Goal: Information Seeking & Learning: Find specific fact

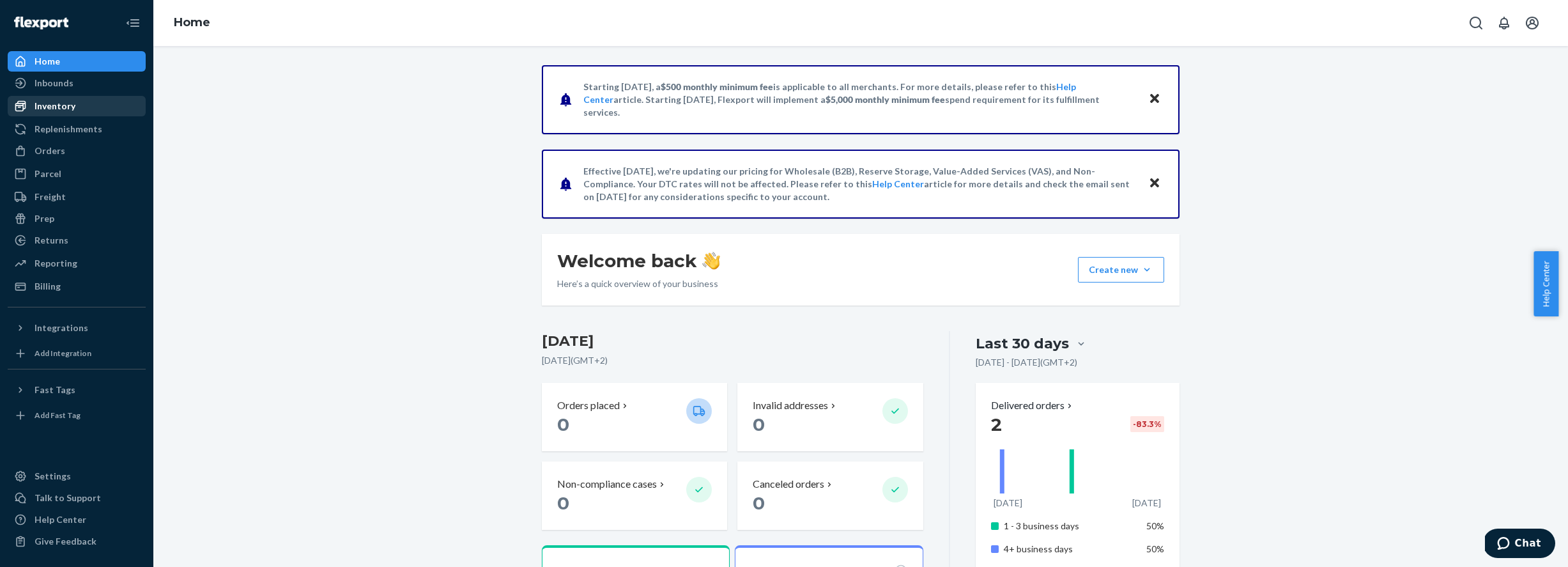
click at [89, 103] on div "Inventory" at bounding box center [76, 106] width 136 height 18
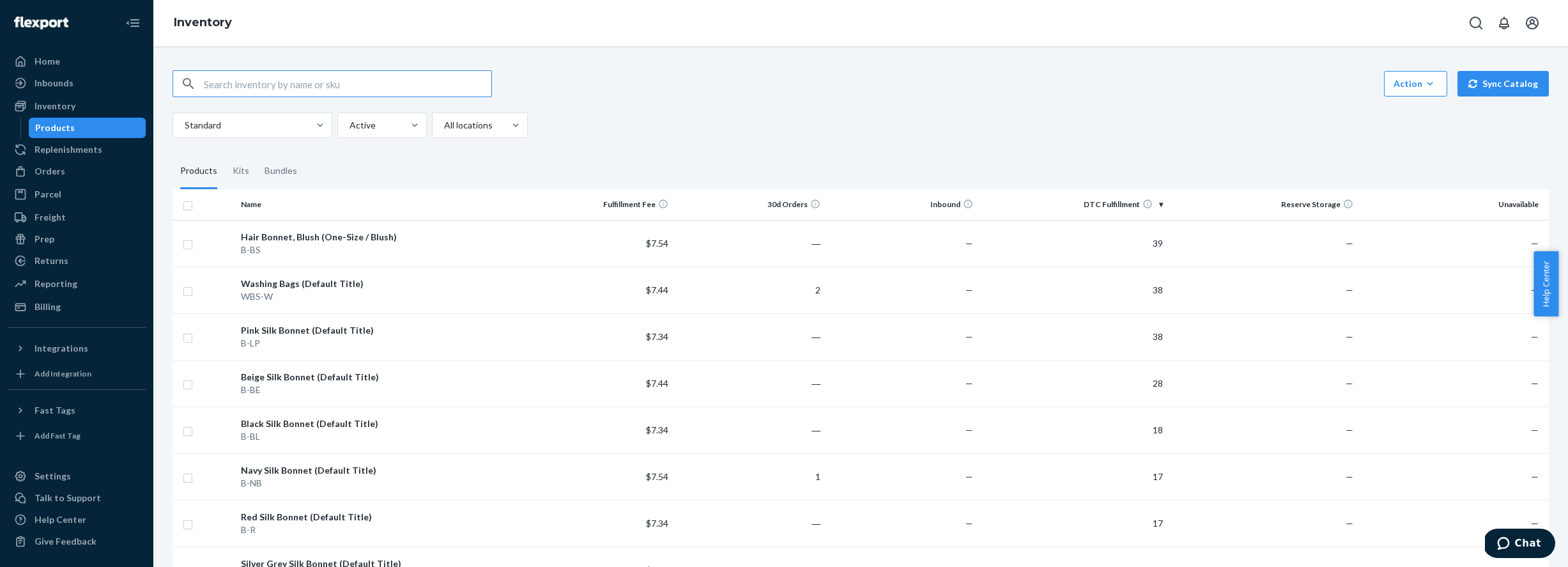
click at [282, 87] on input "text" at bounding box center [348, 83] width 288 height 25
type input "pillowcase"
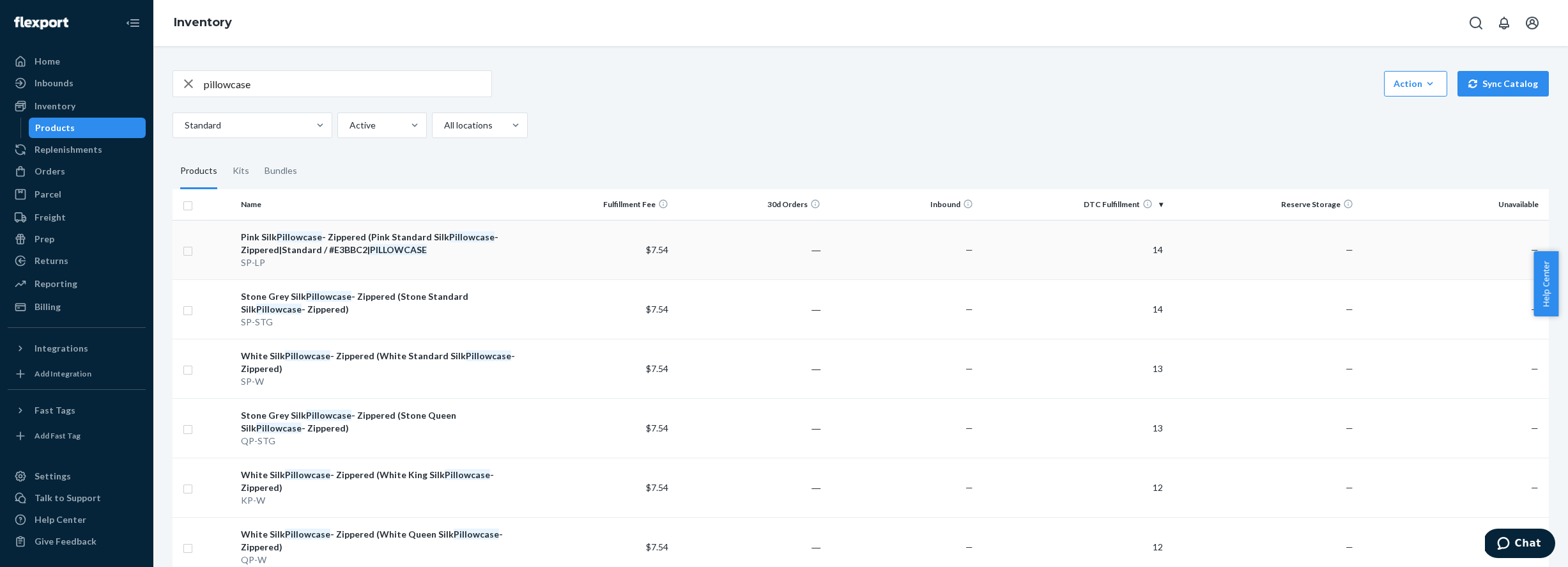
click at [319, 252] on div "Pink Silk Pillowcase - Zippered (Pink Standard Silk Pillowcase - Zippered|Stand…" at bounding box center [379, 243] width 276 height 25
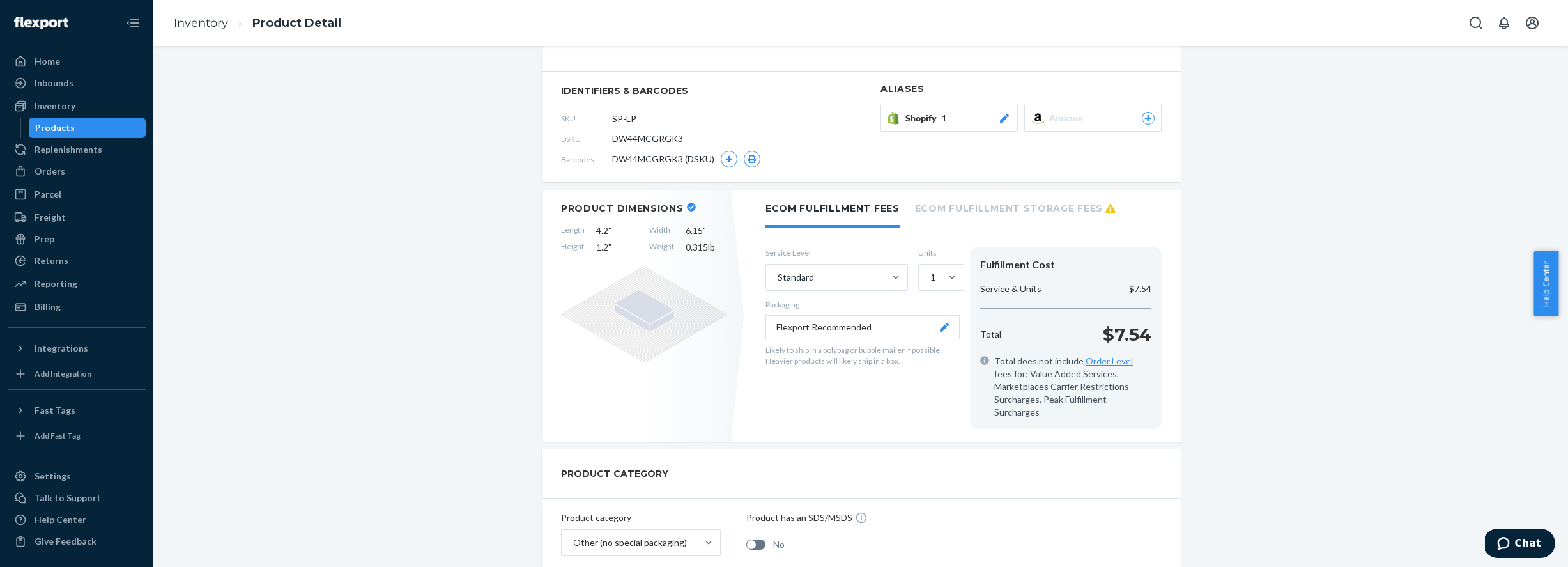
scroll to position [106, 0]
drag, startPoint x: 558, startPoint y: 227, endPoint x: 613, endPoint y: 205, distance: 59.2
click at [618, 227] on div "Length 4.2 " Width 6.15 " Height 1.2 " Weight 0.315 lb" at bounding box center [644, 237] width 166 height 30
click at [640, 252] on div "Length 4.2 " Width 6.15 " Height 1.2 " Weight 0.315 lb" at bounding box center [644, 237] width 166 height 30
drag, startPoint x: 591, startPoint y: 232, endPoint x: 720, endPoint y: 244, distance: 129.6
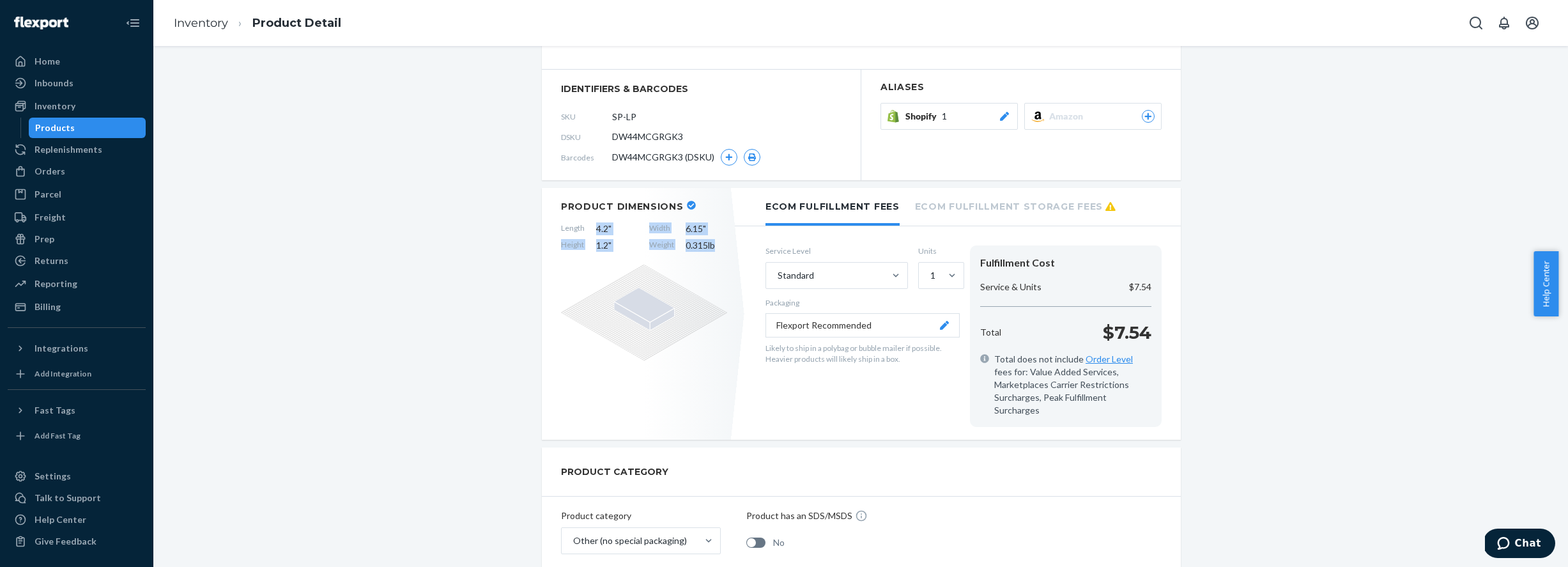
click at [720, 244] on div "Length 4.2 " Width 6.15 " Height 1.2 " Weight 0.315 lb" at bounding box center [644, 237] width 166 height 30
click at [713, 250] on span "0.315 lb" at bounding box center [707, 245] width 42 height 13
drag, startPoint x: 713, startPoint y: 245, endPoint x: 543, endPoint y: 229, distance: 170.8
click at [543, 229] on div "Product Dimensions Length 4.2 " Width 6.15 " Height 1.2 " Weight 0.315 lb" at bounding box center [644, 313] width 205 height 252
copy div "Length 4.2 " Width 6.15 " Height 1.2 " Weight 0.315 lb"
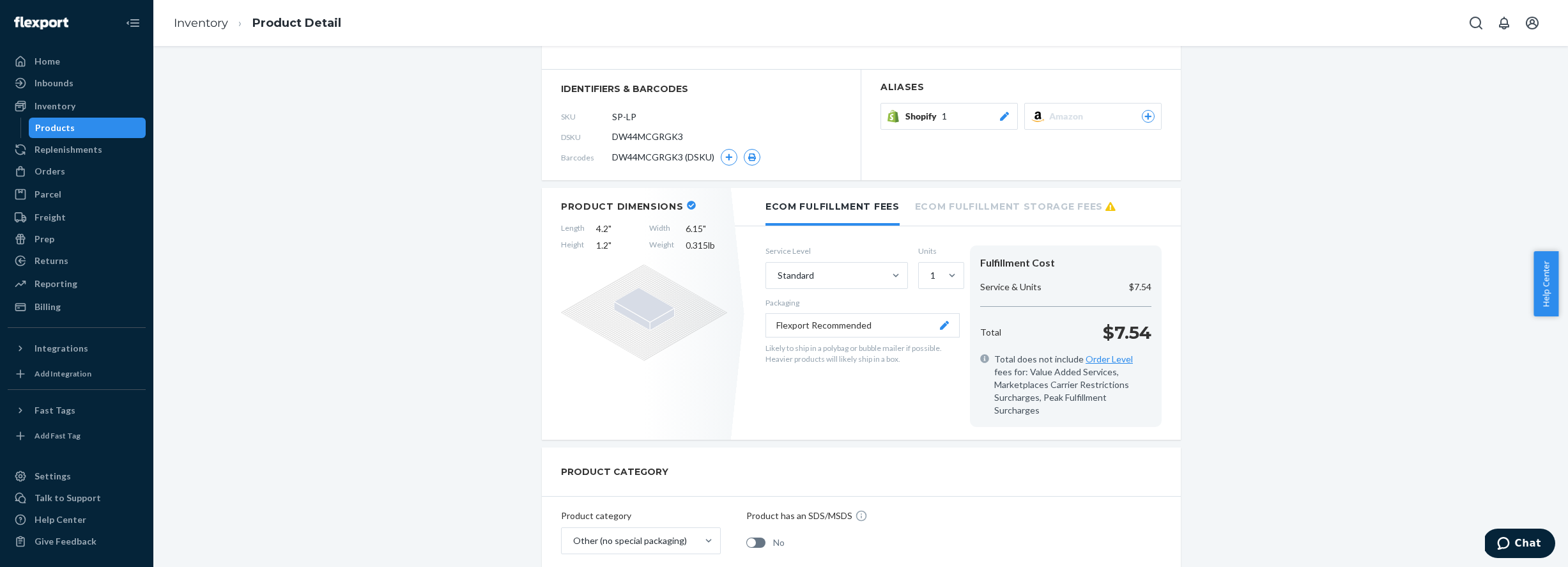
click at [703, 239] on span "0.315 lb" at bounding box center [707, 245] width 42 height 13
drag, startPoint x: 713, startPoint y: 243, endPoint x: 643, endPoint y: 245, distance: 70.0
click at [643, 245] on div "Length 4.2 " Width 6.15 " Height 1.2 " Weight 0.315 lb" at bounding box center [644, 237] width 166 height 30
copy div "Weight 0.315 lb"
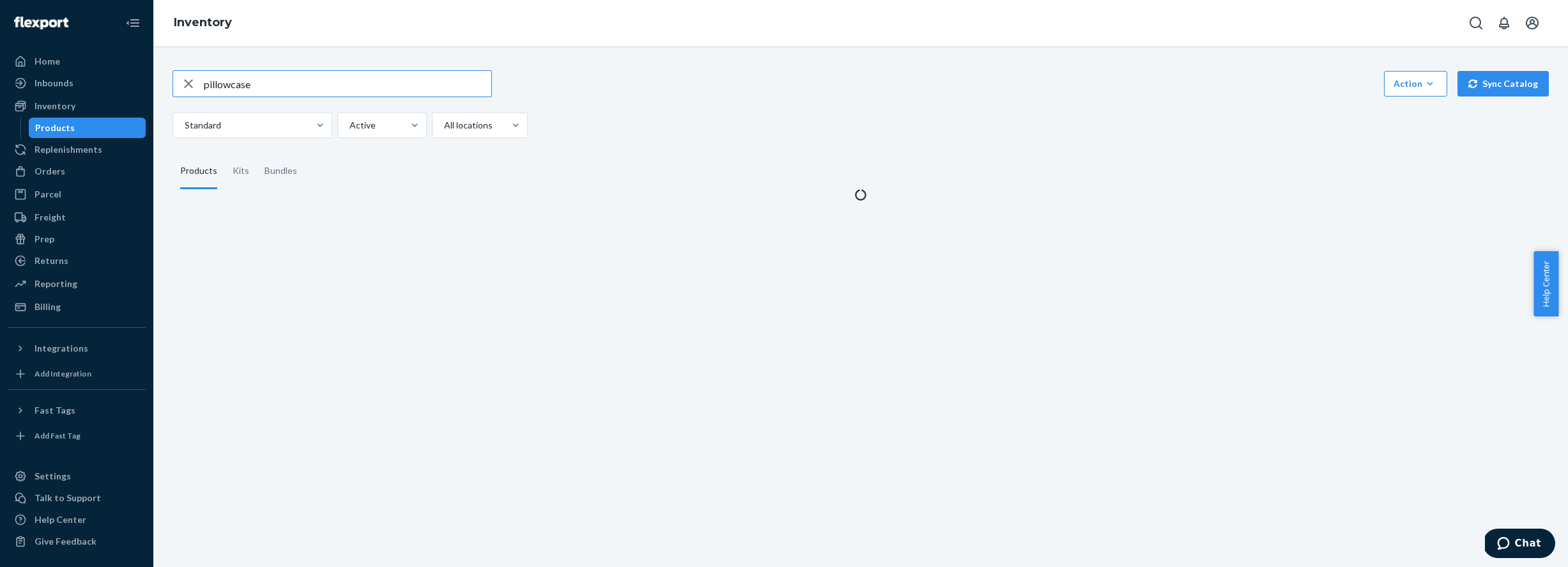
click at [223, 89] on input "pillowcase" at bounding box center [348, 83] width 288 height 25
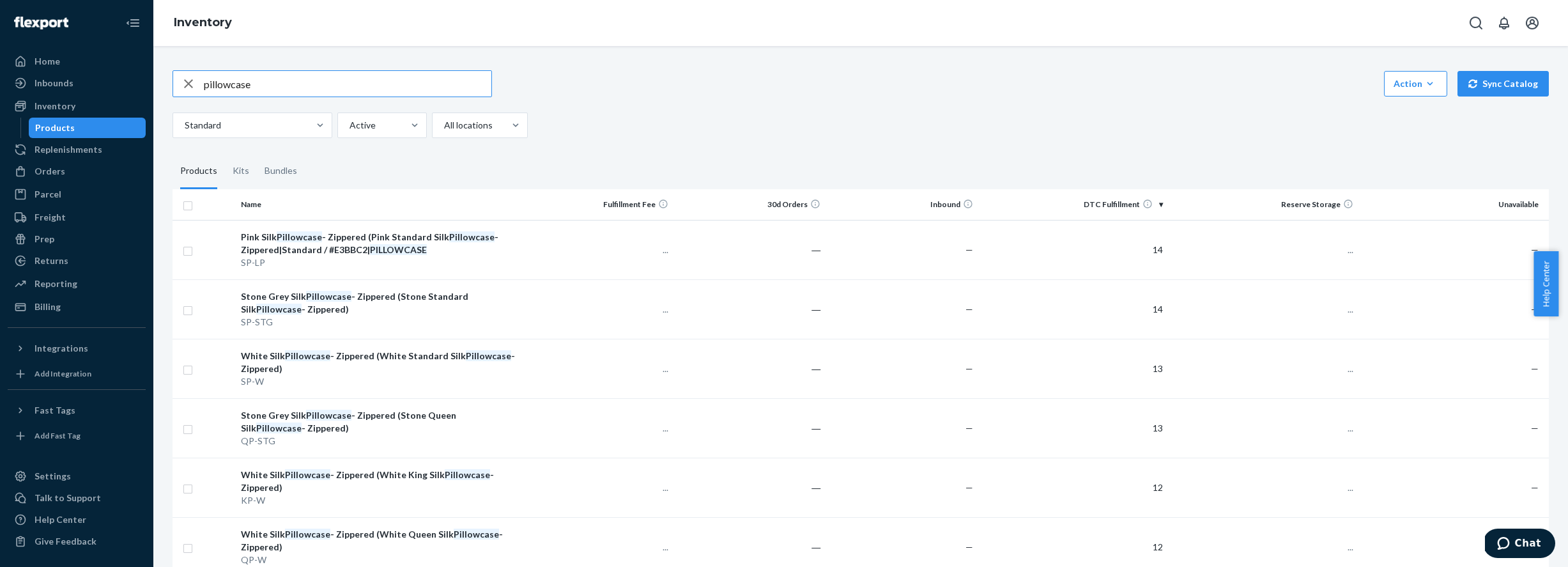
click at [223, 89] on input "pillowcase" at bounding box center [348, 83] width 288 height 25
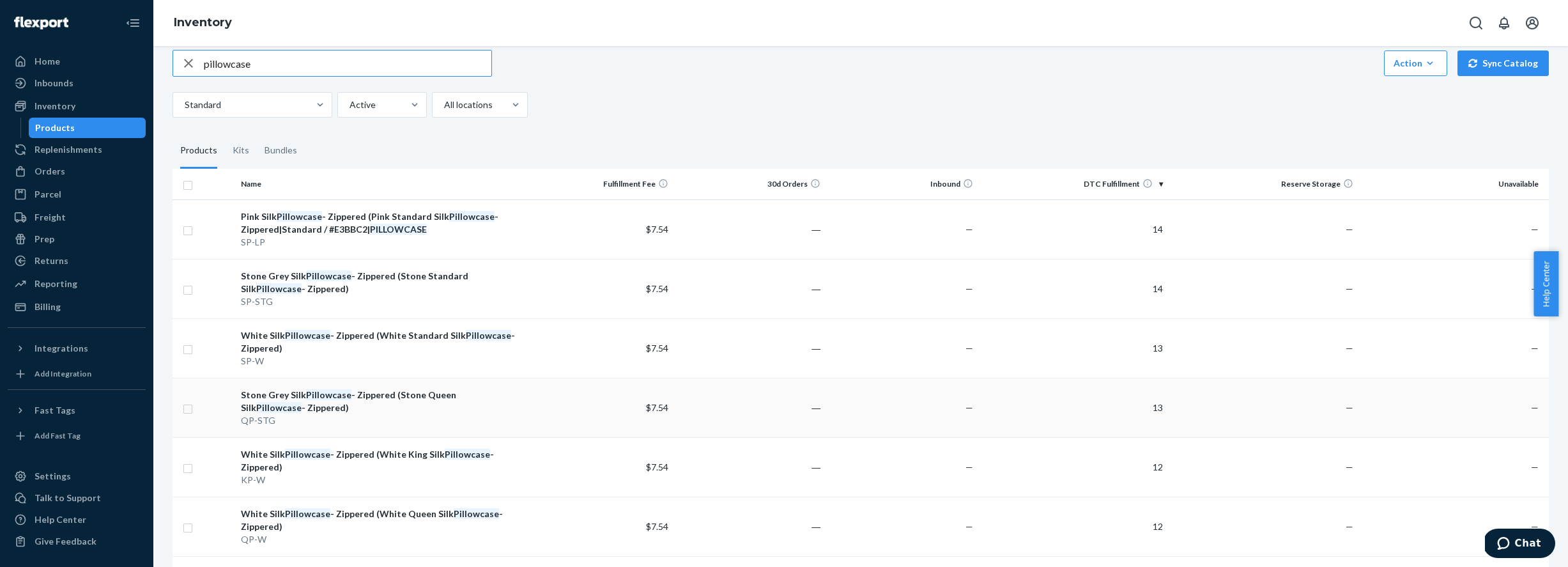
scroll to position [21, 0]
click at [369, 410] on div "Stone Grey Silk Pillowcase - Zippered (Stone Queen Silk Pillowcase - Zippered)" at bounding box center [379, 400] width 276 height 25
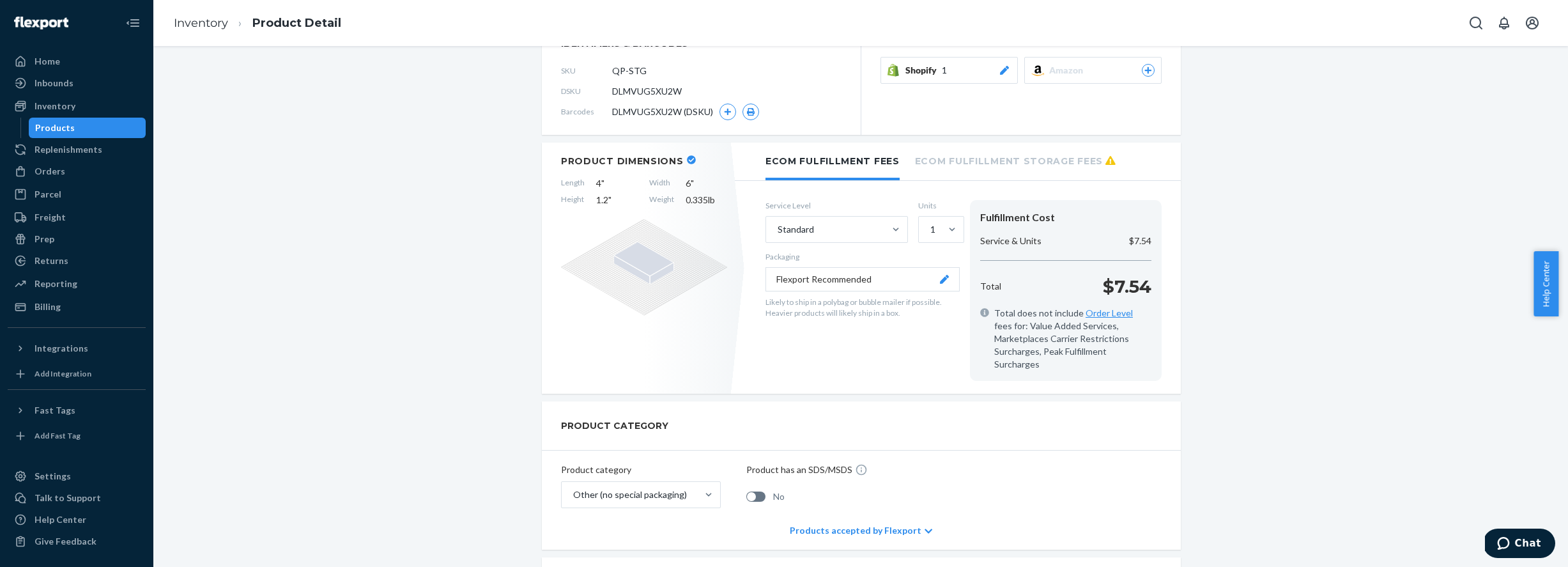
scroll to position [133, 0]
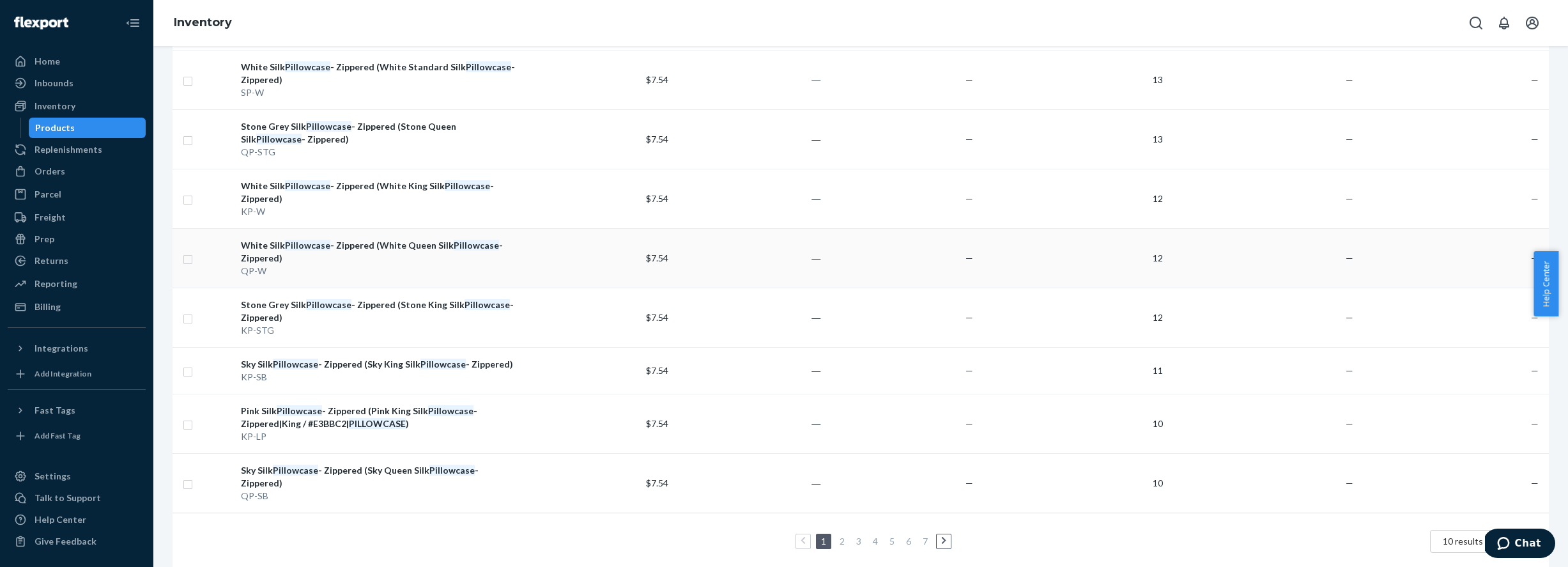
scroll to position [301, 0]
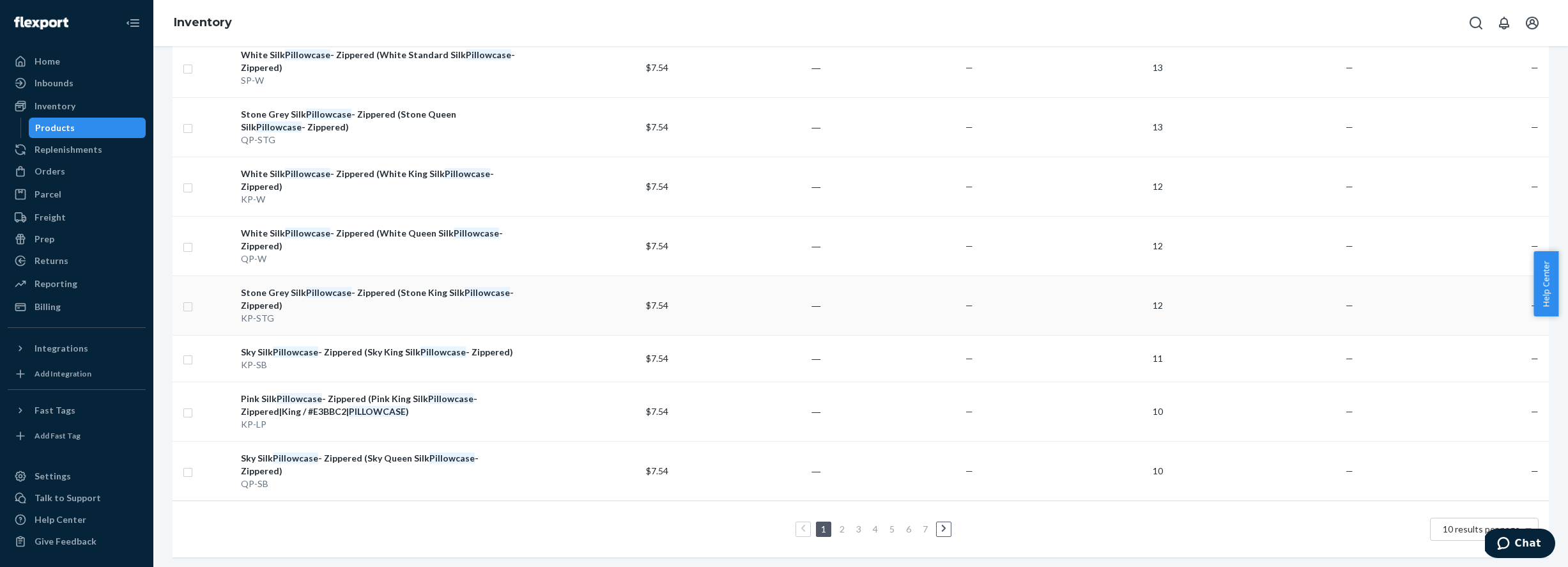
click at [369, 313] on div "KP-STG" at bounding box center [379, 318] width 276 height 13
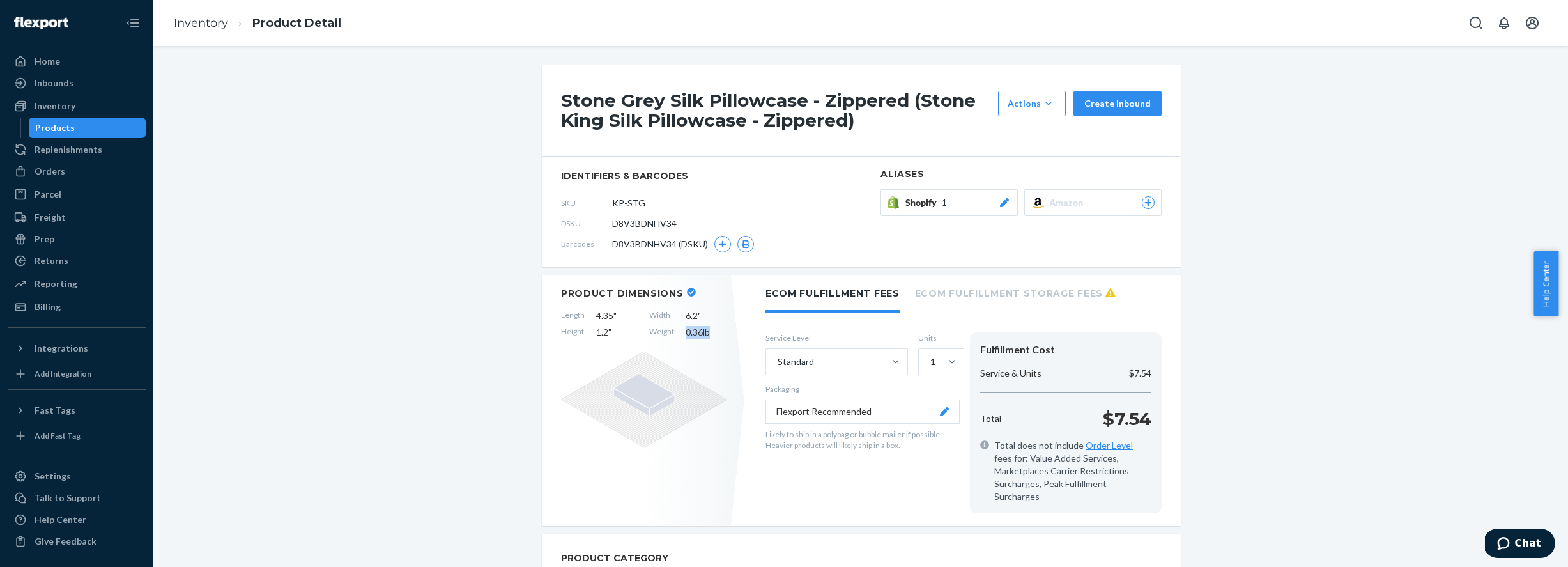
drag, startPoint x: 705, startPoint y: 333, endPoint x: 674, endPoint y: 335, distance: 31.1
click at [674, 335] on div "Length 4.35 " Width 6.2 " Height 1.2 " Weight 0.36 lb" at bounding box center [644, 324] width 166 height 30
copy div "0.36 lb"
